Goal: Task Accomplishment & Management: Use online tool/utility

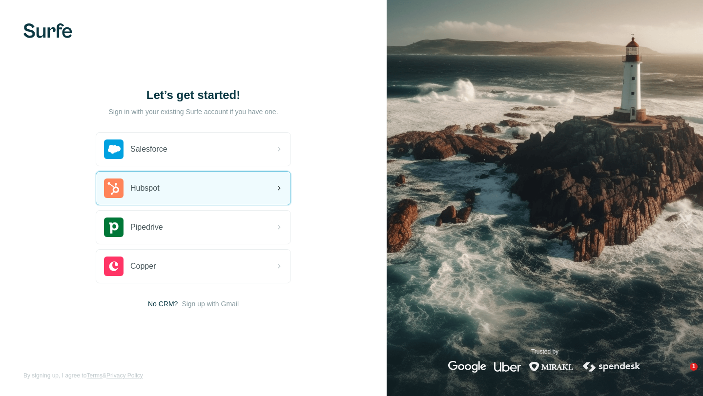
click at [152, 197] on div "Hubspot" at bounding box center [132, 189] width 56 height 20
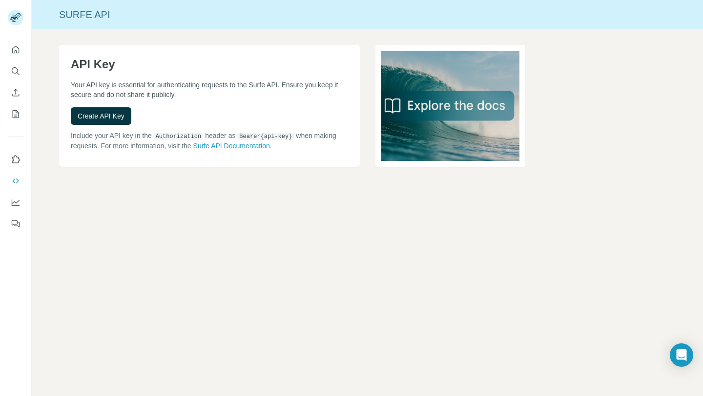
click at [260, 135] on code "Bearer {api-key}" at bounding box center [265, 136] width 57 height 7
click at [125, 118] on button "Create API Key" at bounding box center [101, 116] width 61 height 18
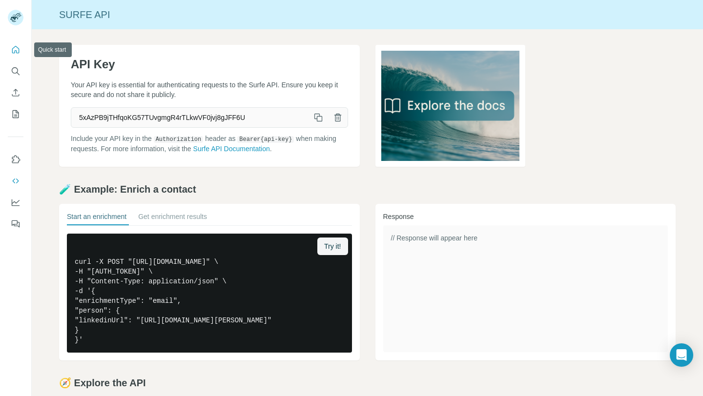
click at [18, 51] on icon "Quick start" at bounding box center [16, 50] width 10 height 10
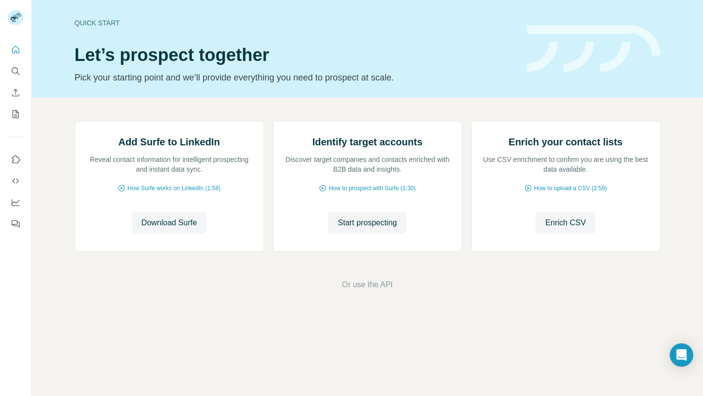
scroll to position [23, 0]
click at [147, 234] on button "Download Surfe" at bounding box center [169, 222] width 75 height 21
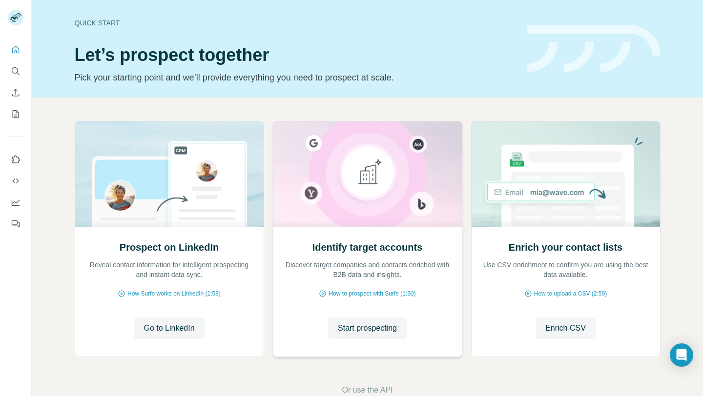
scroll to position [23, 0]
